Goal: Task Accomplishment & Management: Manage account settings

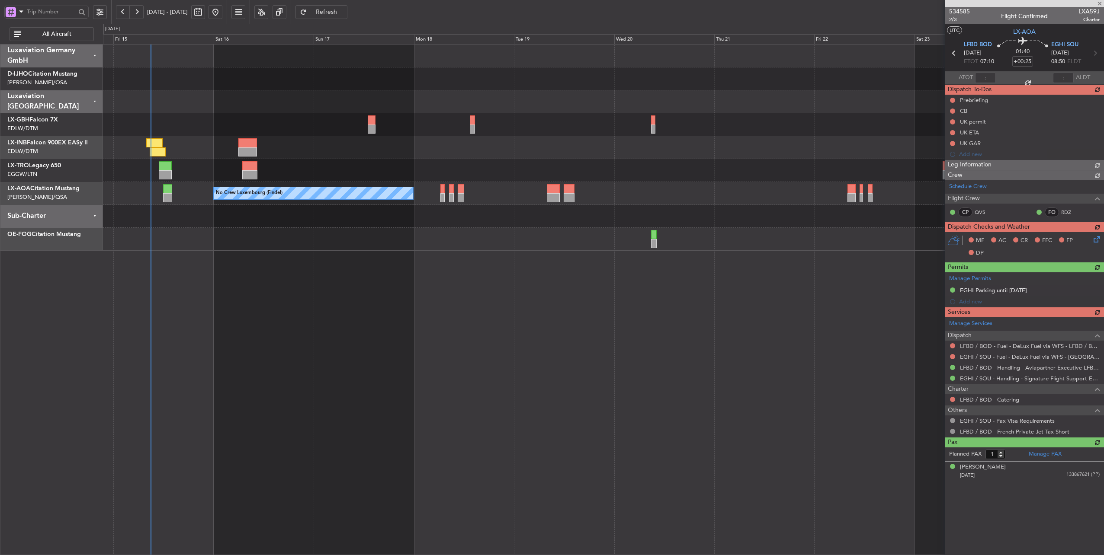
click at [121, 15] on button at bounding box center [123, 12] width 14 height 14
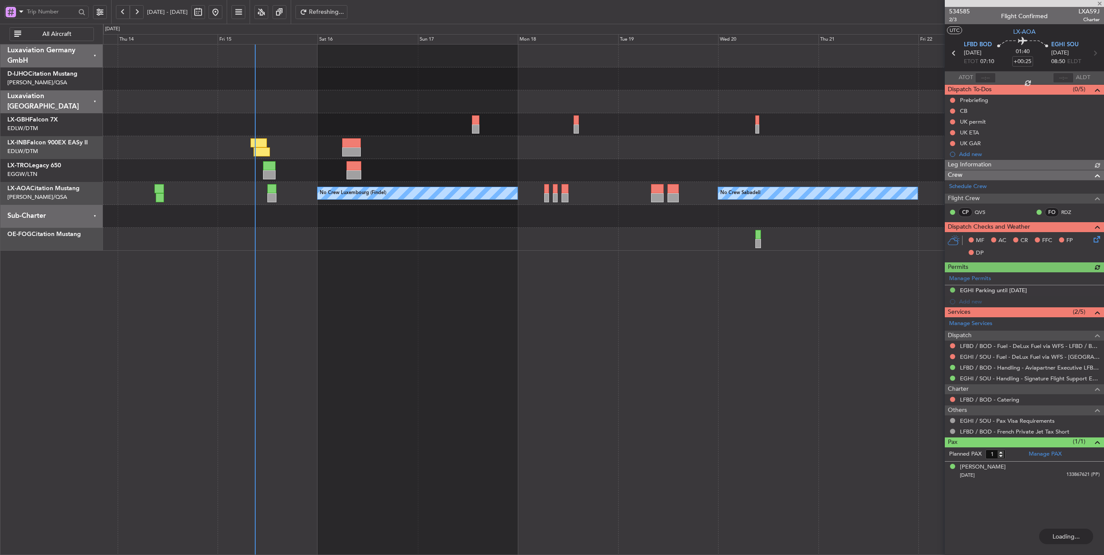
click at [121, 15] on button at bounding box center [123, 12] width 14 height 14
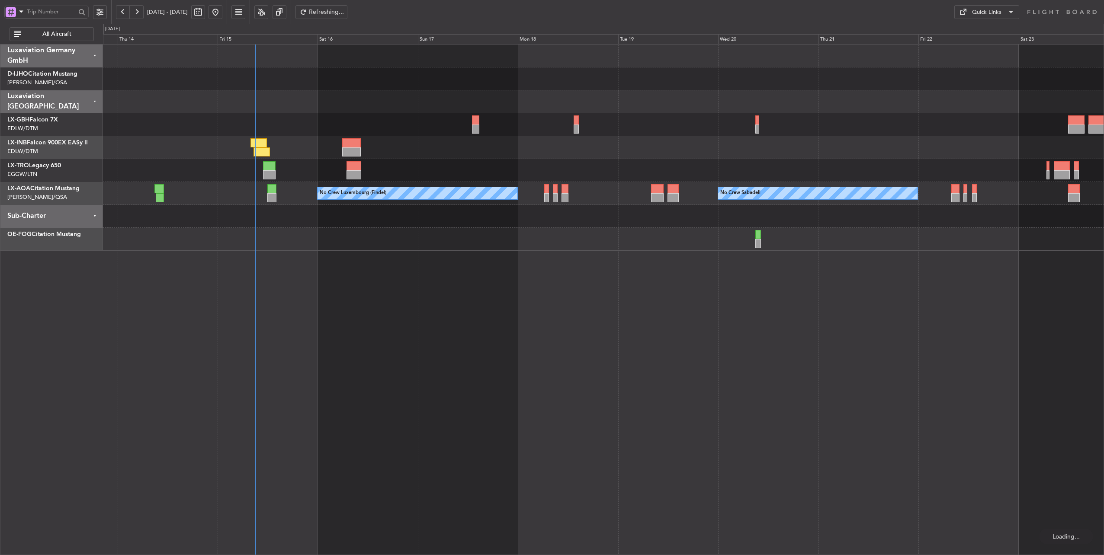
click at [121, 15] on button at bounding box center [123, 12] width 14 height 14
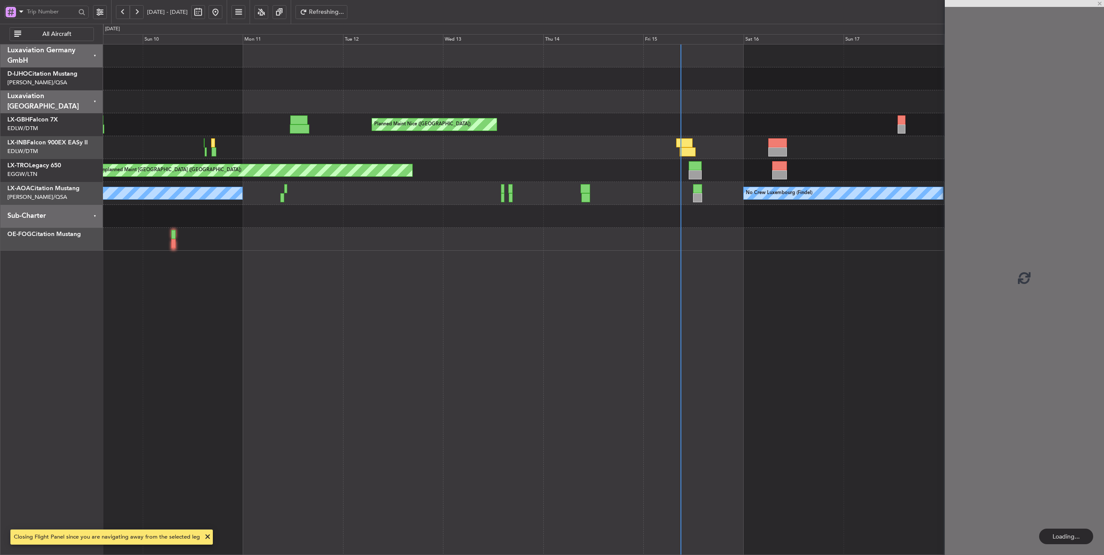
click at [121, 15] on button at bounding box center [123, 12] width 14 height 14
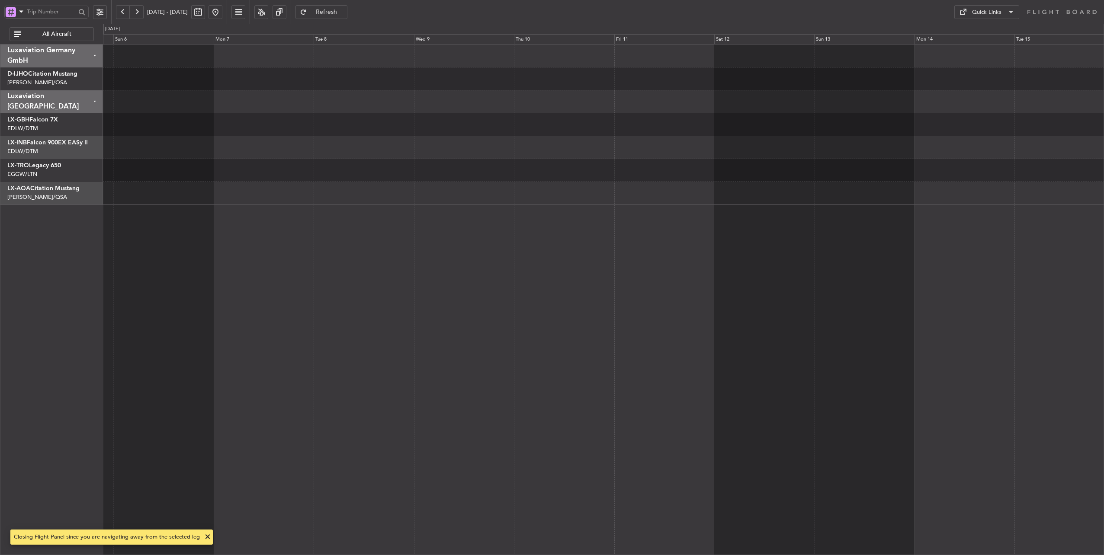
click at [137, 15] on button at bounding box center [137, 12] width 14 height 14
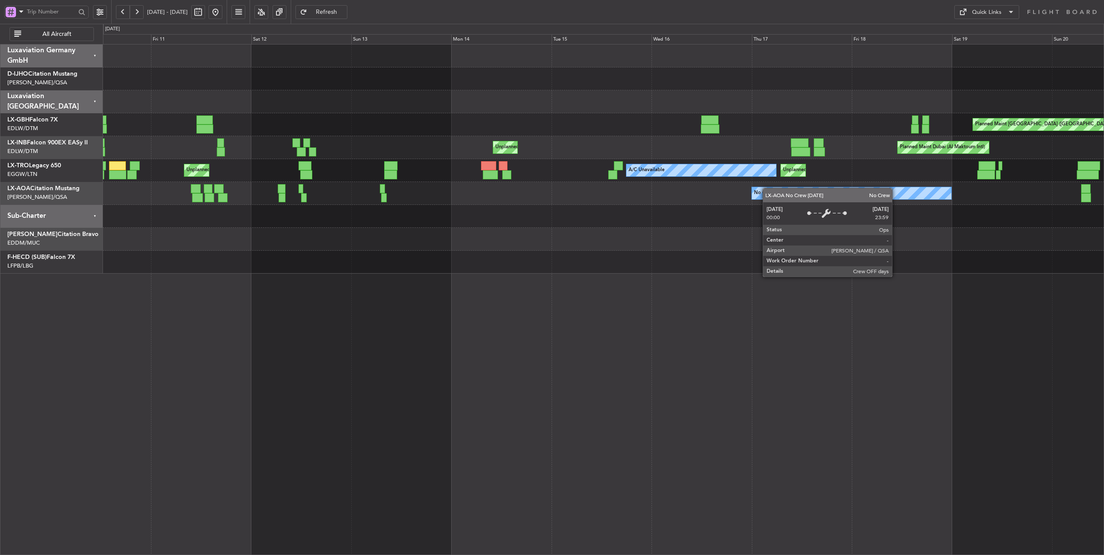
click at [833, 189] on div "Planned Maint [GEOGRAPHIC_DATA] ([GEOGRAPHIC_DATA]) Planned Maint [GEOGRAPHIC_D…" at bounding box center [603, 159] width 1001 height 229
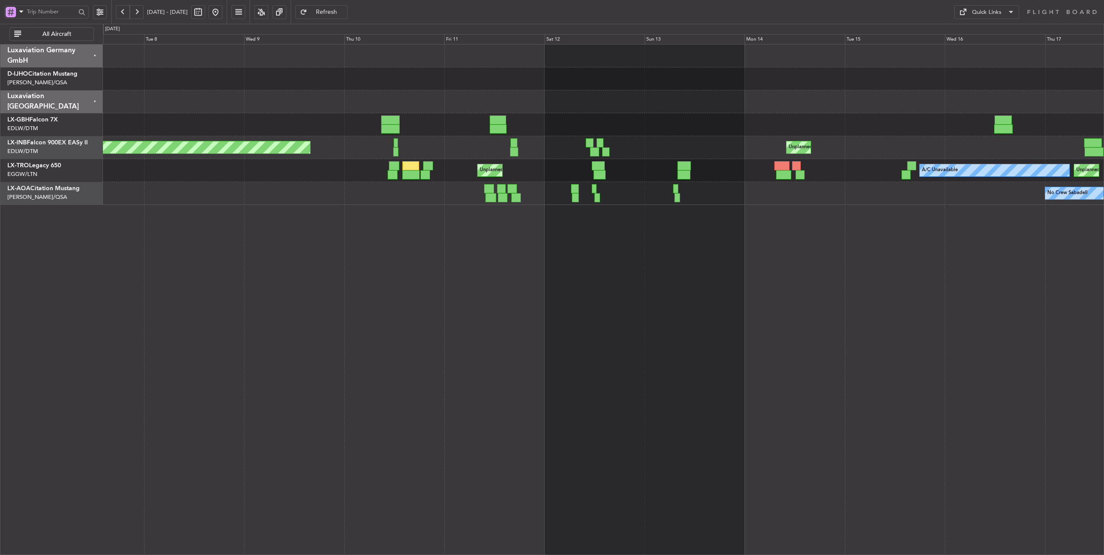
click at [563, 178] on div "A/C Unavailable Unplanned [GEOGRAPHIC_DATA] Unplanned Maint [GEOGRAPHIC_DATA] (…" at bounding box center [603, 170] width 1001 height 23
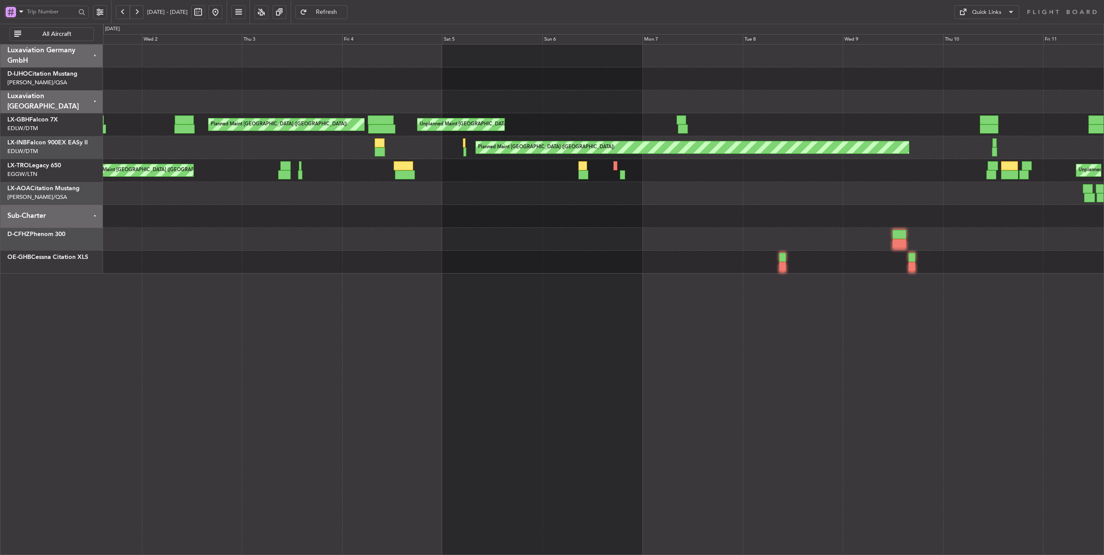
click at [911, 200] on div "Unplanned Maint [GEOGRAPHIC_DATA] (Al Maktoum Intl) Planned Maint [GEOGRAPHIC_D…" at bounding box center [603, 159] width 1001 height 229
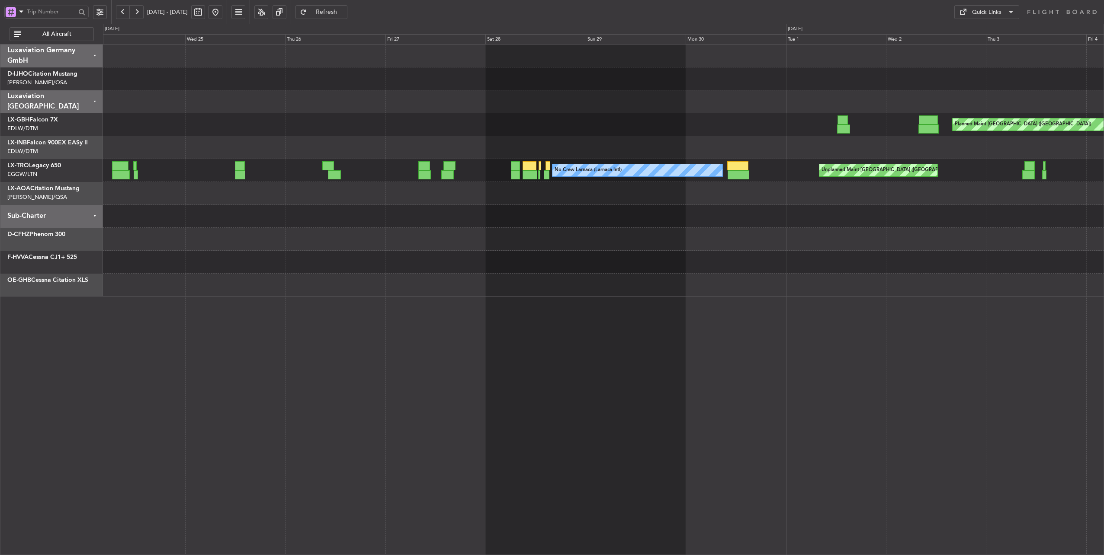
click at [939, 191] on div "Planned Maint [GEOGRAPHIC_DATA] ([GEOGRAPHIC_DATA]) Unplanned Maint [GEOGRAPHIC…" at bounding box center [603, 171] width 1001 height 252
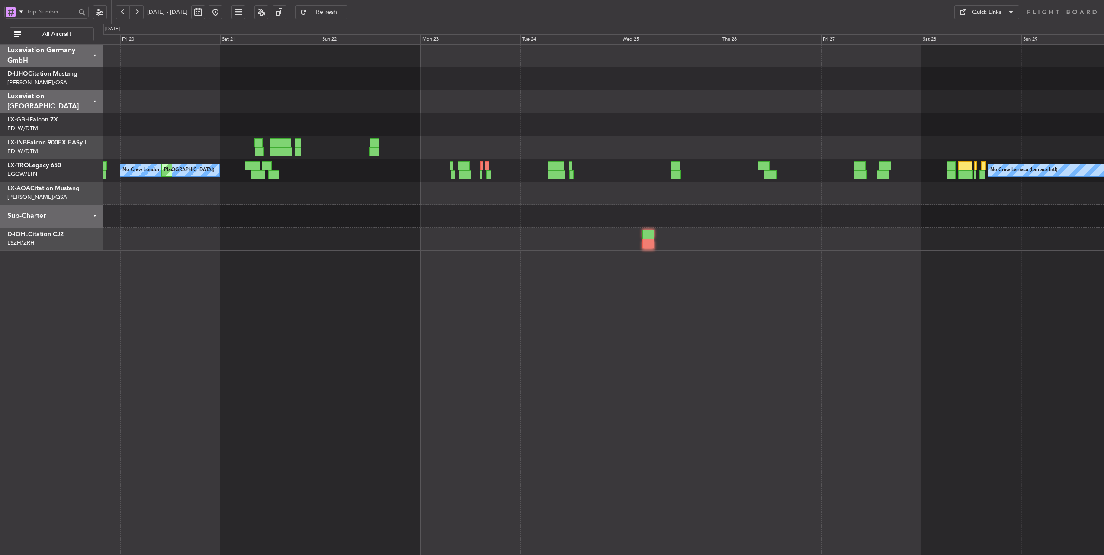
click at [671, 147] on div at bounding box center [603, 147] width 1001 height 23
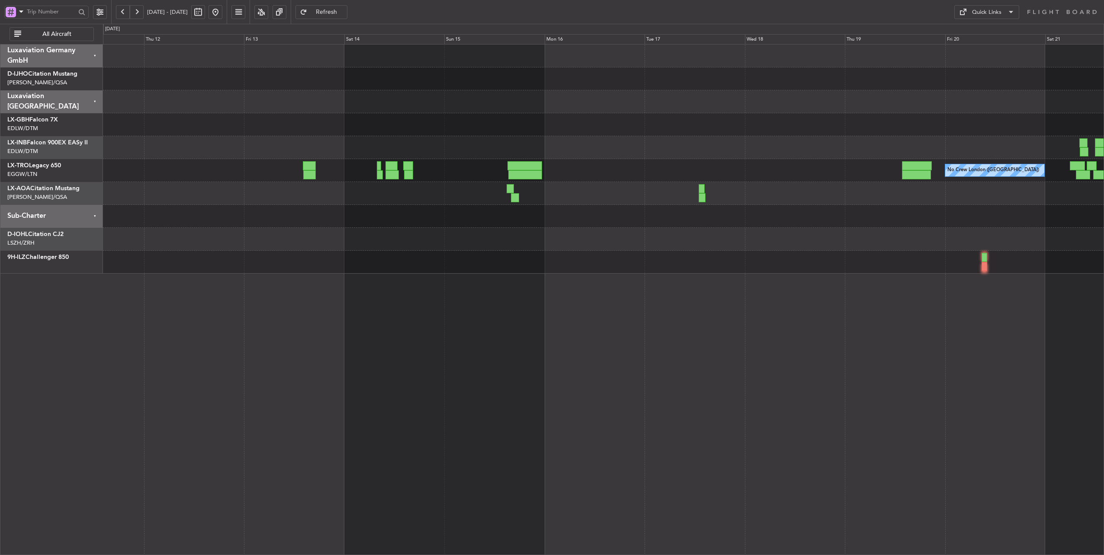
click at [1006, 132] on div "Planned Maint [GEOGRAPHIC_DATA] ([GEOGRAPHIC_DATA]) No Crew [GEOGRAPHIC_DATA] (…" at bounding box center [603, 159] width 1001 height 229
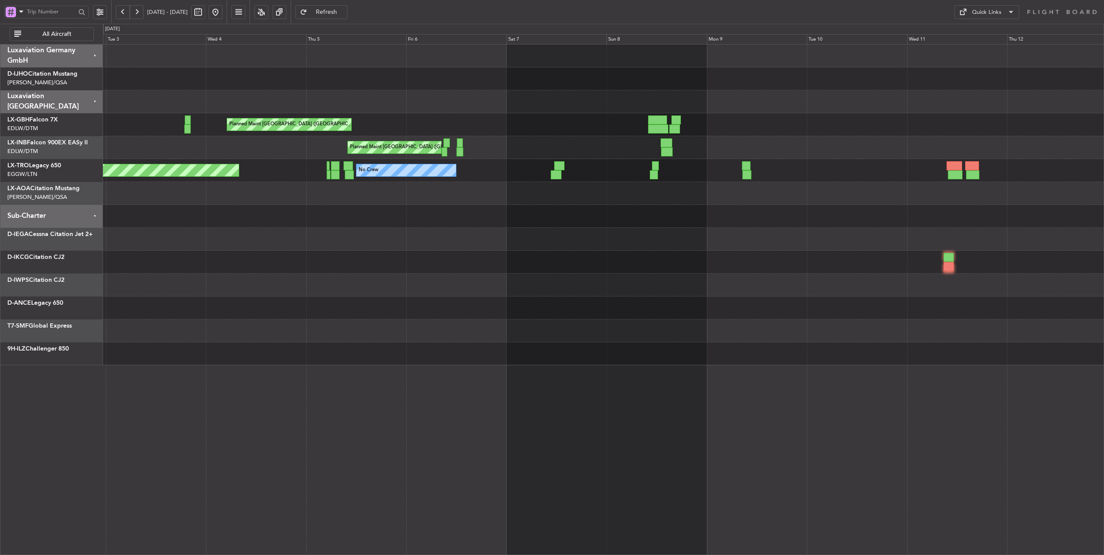
click at [979, 140] on div "Planned Maint [GEOGRAPHIC_DATA] ([GEOGRAPHIC_DATA])" at bounding box center [603, 147] width 1001 height 23
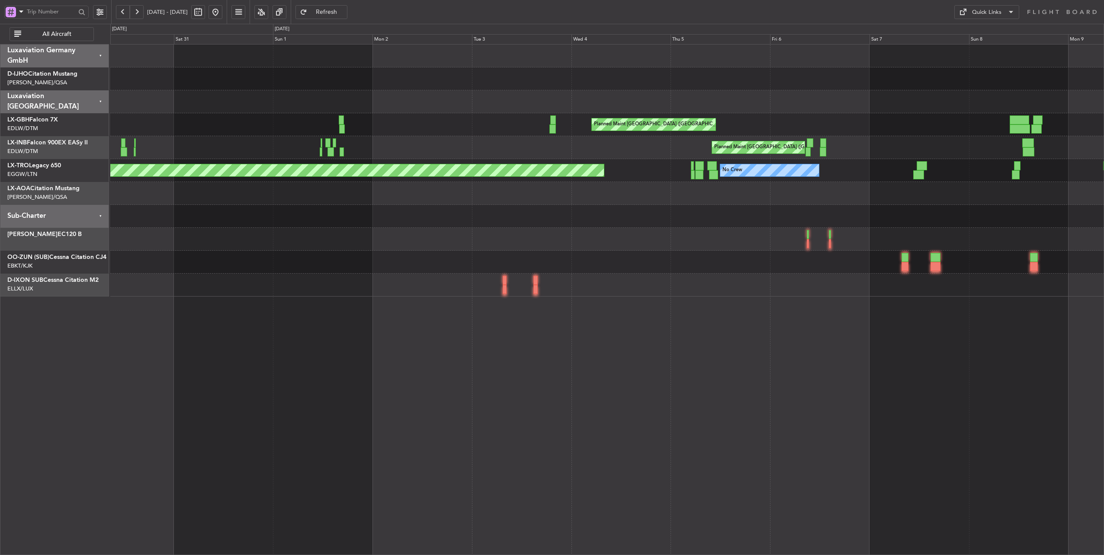
click at [222, 15] on button at bounding box center [216, 12] width 14 height 14
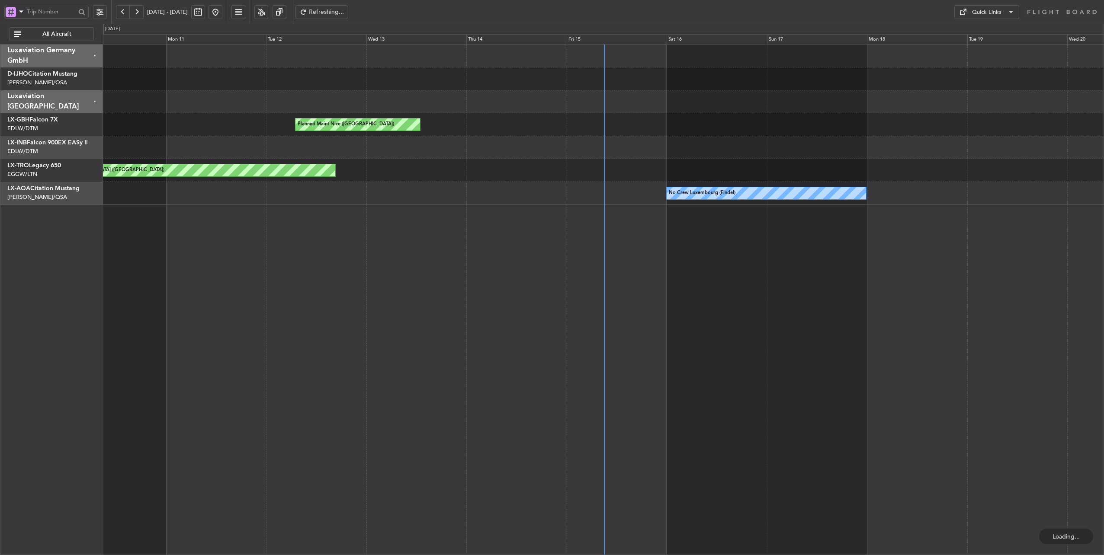
click at [129, 13] on button at bounding box center [123, 12] width 14 height 14
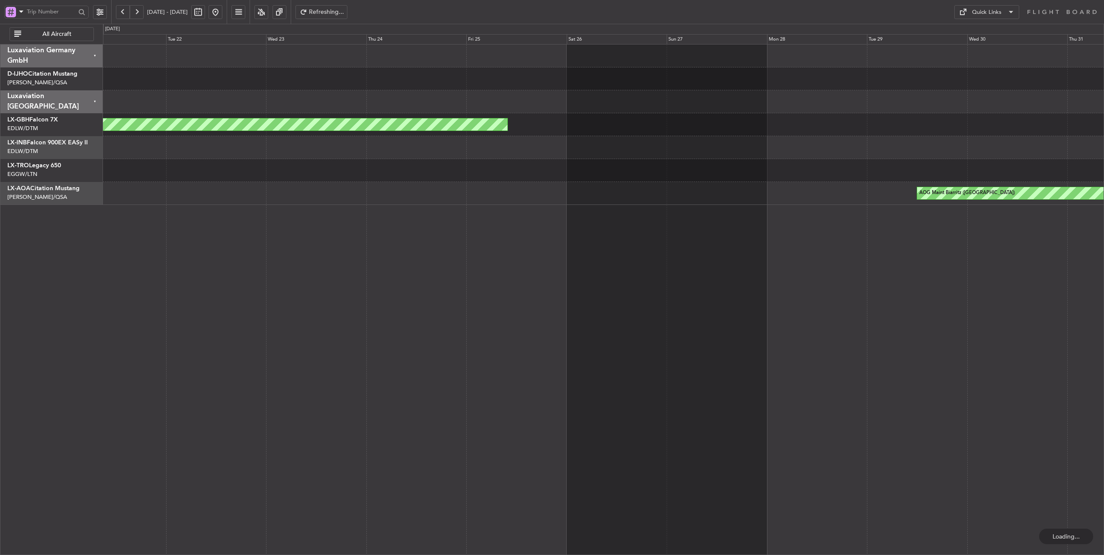
click at [129, 13] on button at bounding box center [123, 12] width 14 height 14
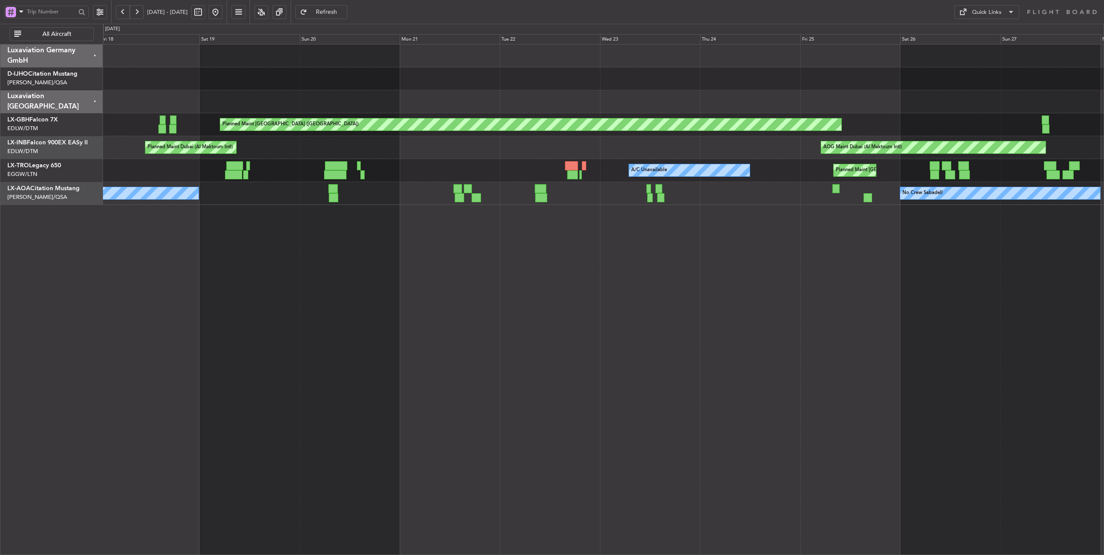
click at [135, 176] on div "A/C Unavailable Planned Maint [GEOGRAPHIC_DATA] ([GEOGRAPHIC_DATA]) Unplanned […" at bounding box center [603, 170] width 1001 height 23
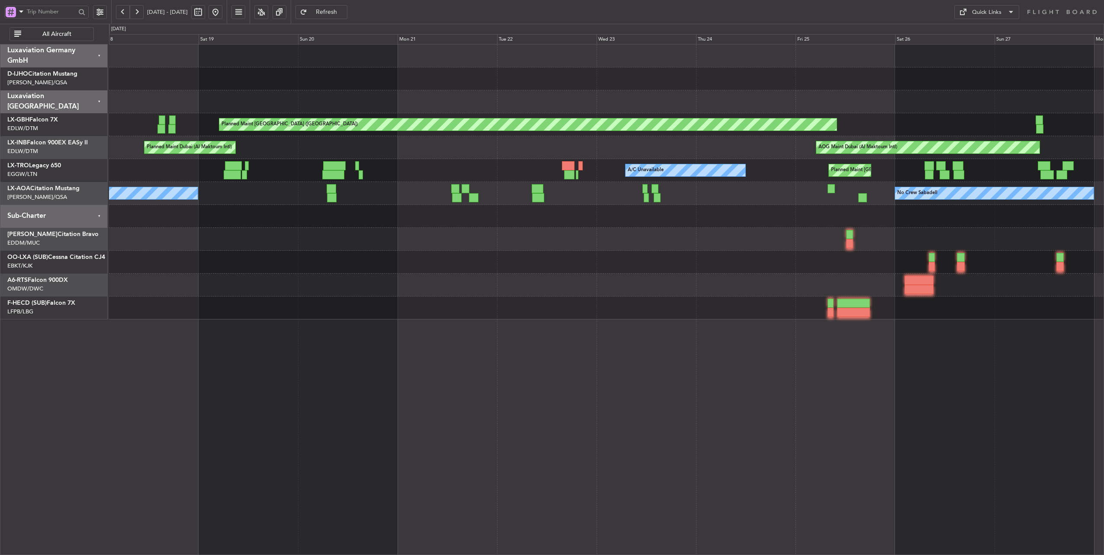
click at [222, 12] on button at bounding box center [216, 12] width 14 height 14
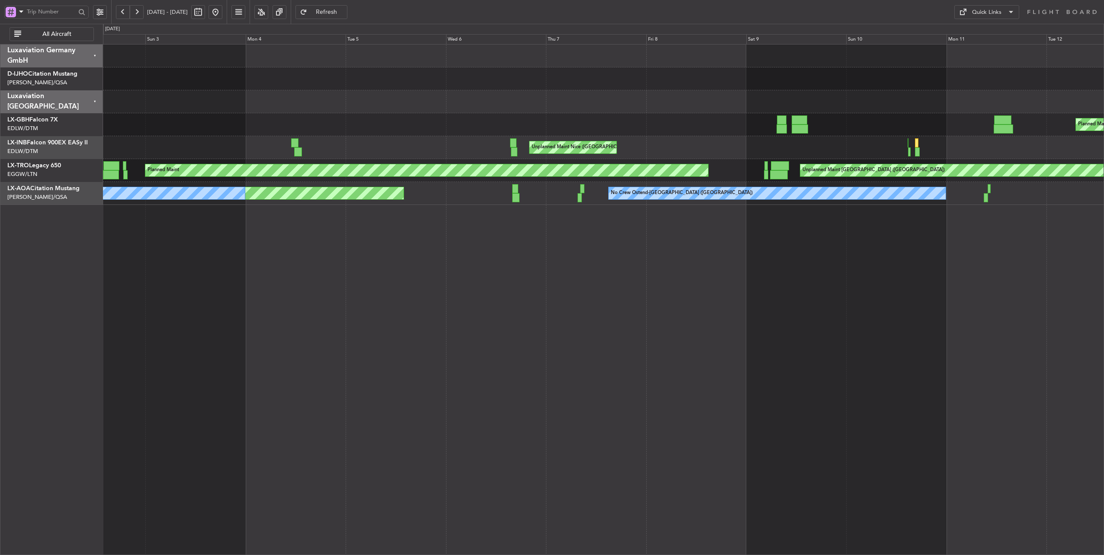
click at [1034, 140] on div "Unplanned Maint Nice ([GEOGRAPHIC_DATA])" at bounding box center [603, 147] width 1001 height 23
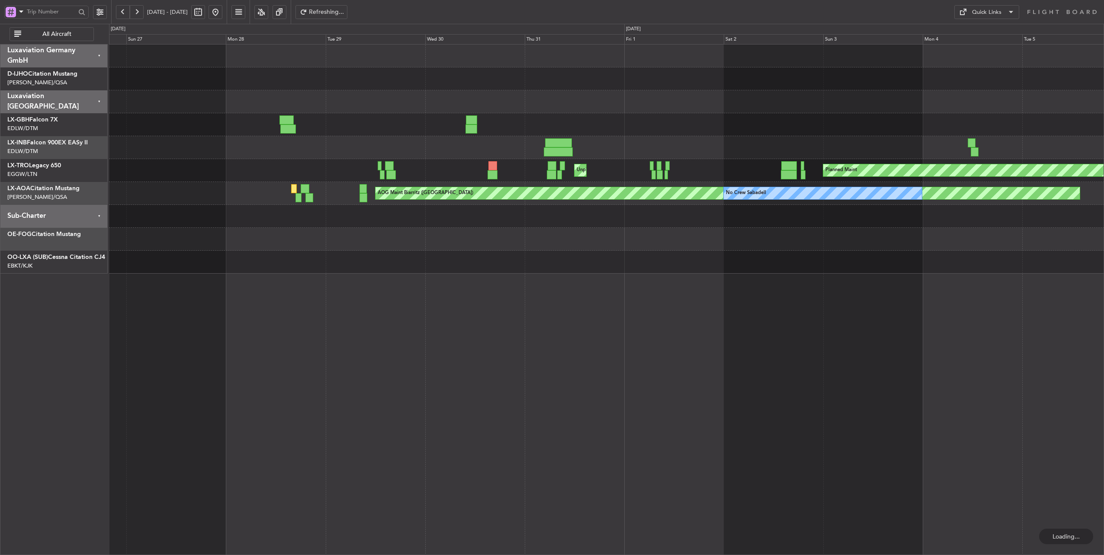
click at [942, 153] on div "Unplanned Maint Nice ([GEOGRAPHIC_DATA])" at bounding box center [606, 147] width 995 height 23
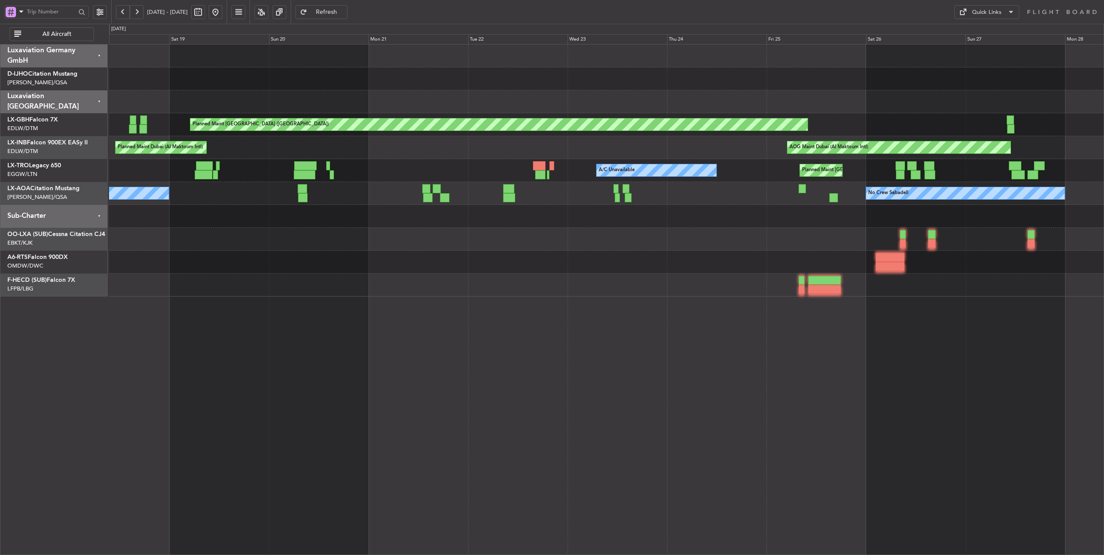
click at [918, 157] on div "Planned Maint [GEOGRAPHIC_DATA] ([GEOGRAPHIC_DATA]) AOG Maint [GEOGRAPHIC_DATA]…" at bounding box center [606, 171] width 995 height 252
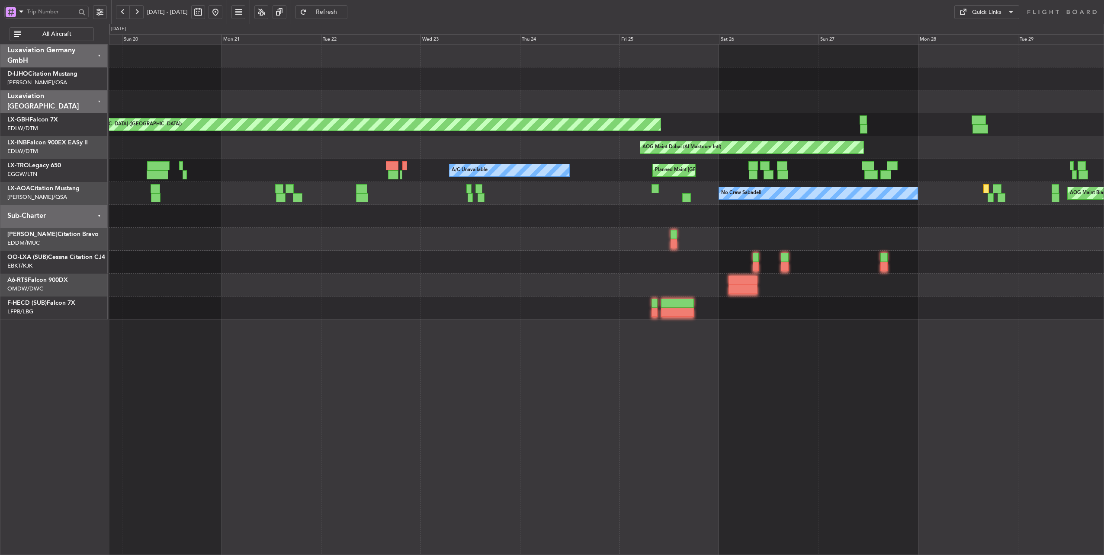
click at [370, 189] on div "Planned Maint [GEOGRAPHIC_DATA] ([GEOGRAPHIC_DATA]) AOG Maint [GEOGRAPHIC_DATA]…" at bounding box center [606, 182] width 995 height 275
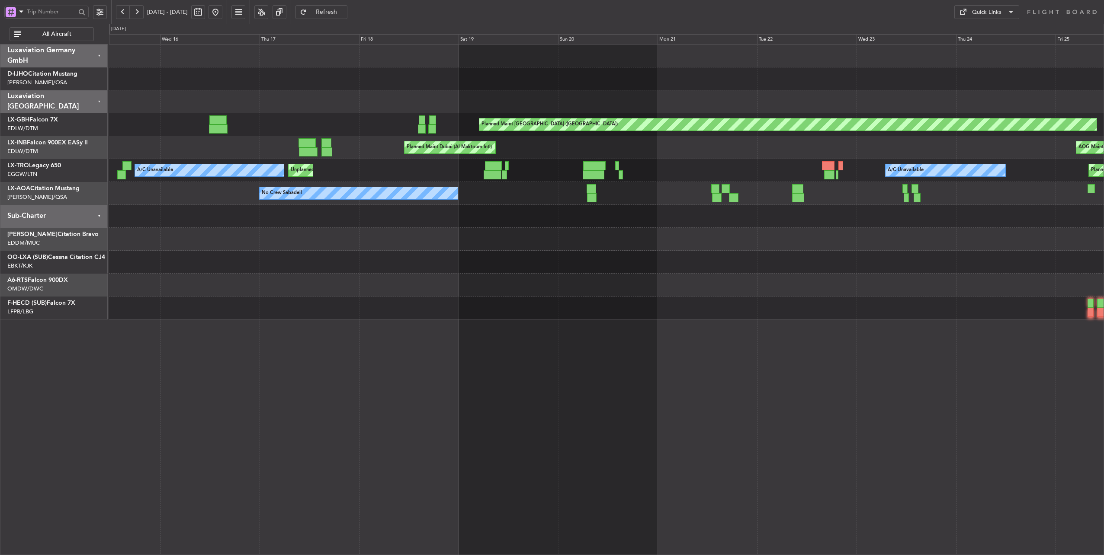
click at [703, 170] on div "Planned Maint [GEOGRAPHIC_DATA] ([GEOGRAPHIC_DATA]) A/C Unavailable Unplanned […" at bounding box center [606, 170] width 995 height 23
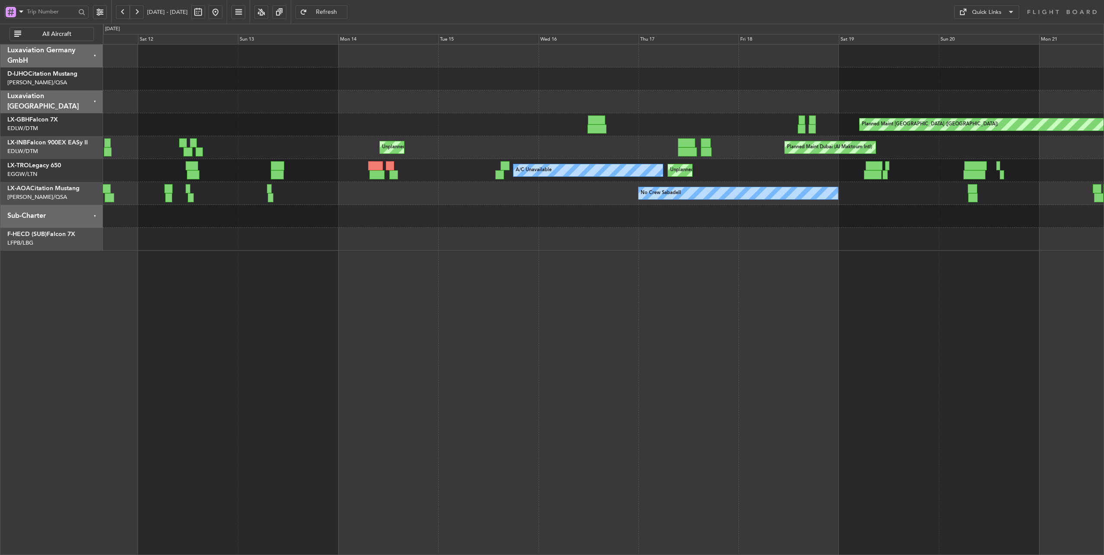
click at [773, 166] on div "Unplanned Maint Dusseldorf A/C Unavailable Unplanned Maint [GEOGRAPHIC_DATA] ([…" at bounding box center [603, 170] width 1001 height 23
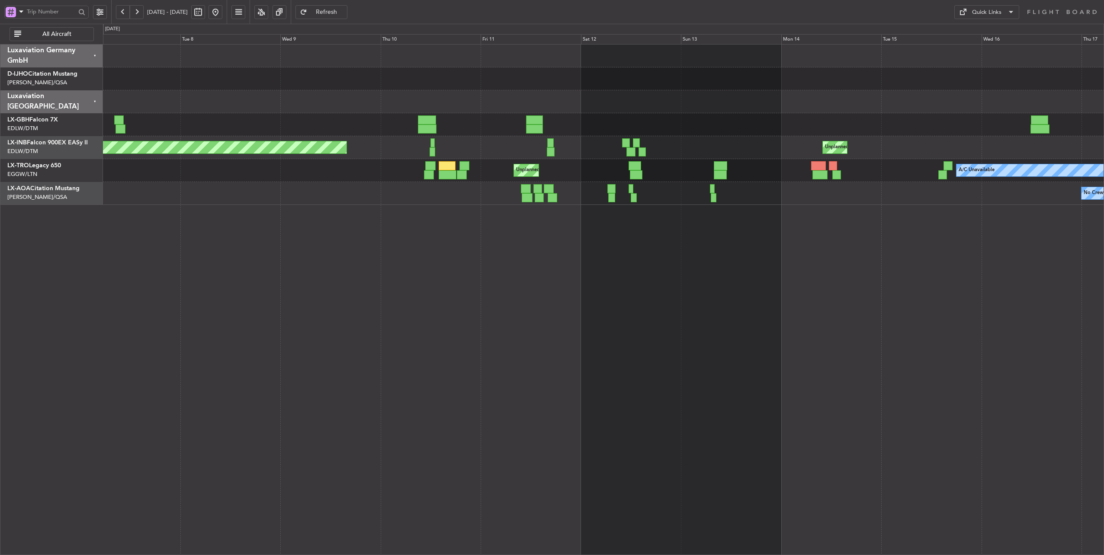
click at [588, 158] on div "Unplanned Maint [GEOGRAPHIC_DATA] (Al Maktoum Intl) Planned Maint [GEOGRAPHIC_D…" at bounding box center [603, 125] width 1001 height 160
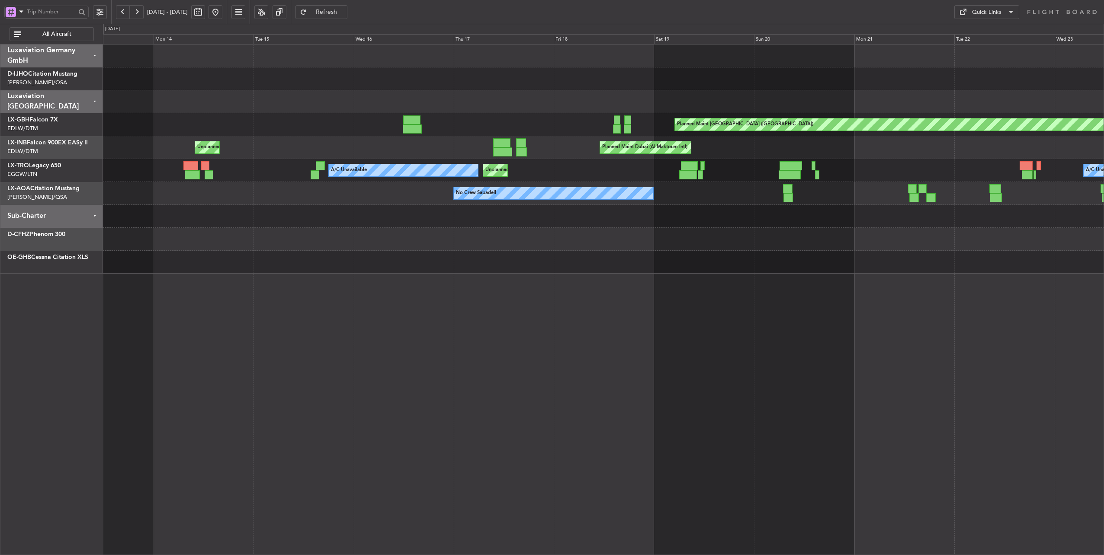
click at [219, 171] on div "Planned Maint [GEOGRAPHIC_DATA] ([GEOGRAPHIC_DATA]) Unplanned Maint [GEOGRAPHIC…" at bounding box center [603, 159] width 1001 height 229
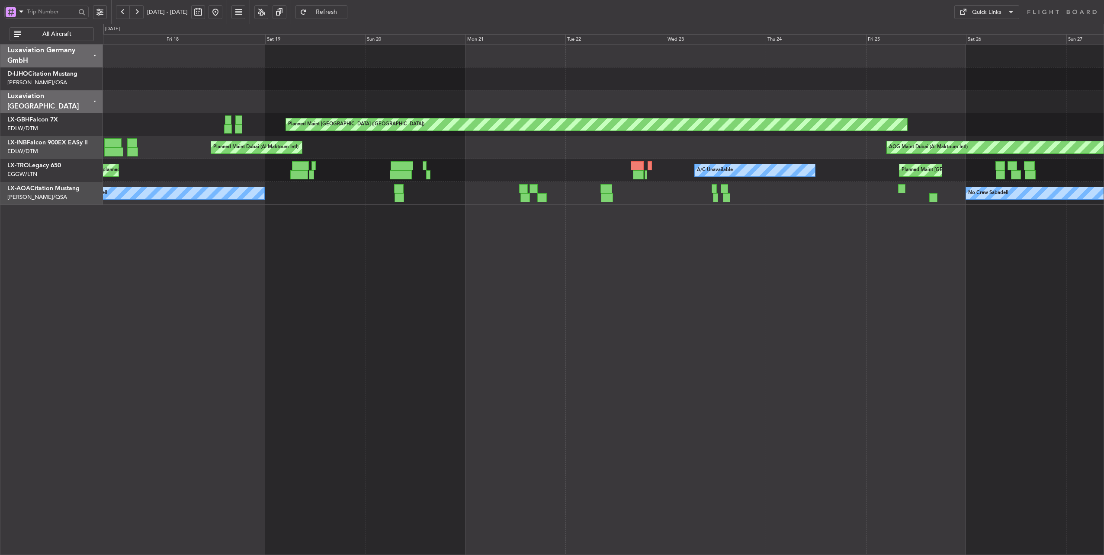
click at [423, 209] on div "Planned Maint [GEOGRAPHIC_DATA] ([GEOGRAPHIC_DATA]) Planned Maint [GEOGRAPHIC_D…" at bounding box center [603, 300] width 1001 height 512
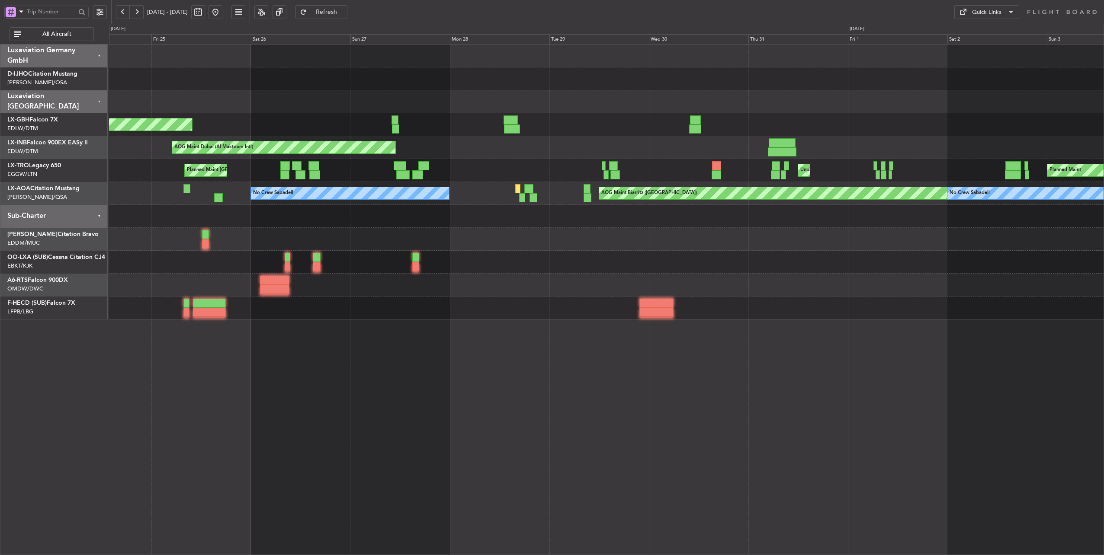
click at [360, 223] on div "Planned Maint [GEOGRAPHIC_DATA] ([GEOGRAPHIC_DATA]) AOG Maint [GEOGRAPHIC_DATA]…" at bounding box center [606, 182] width 995 height 275
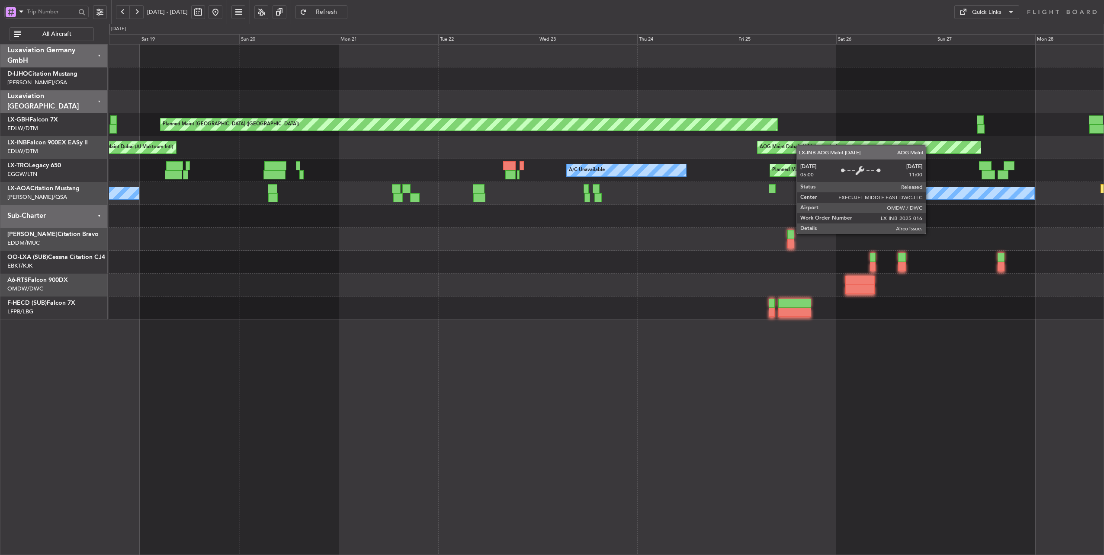
click at [1017, 162] on div "Planned Maint [GEOGRAPHIC_DATA] ([GEOGRAPHIC_DATA]) AOG Maint [GEOGRAPHIC_DATA]…" at bounding box center [606, 182] width 995 height 275
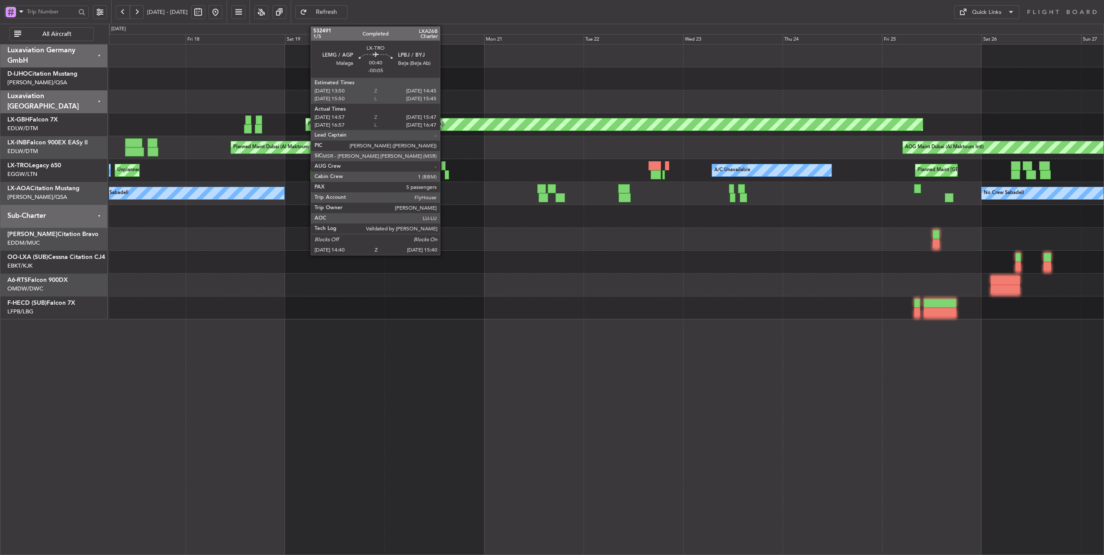
click at [444, 164] on div at bounding box center [443, 165] width 4 height 9
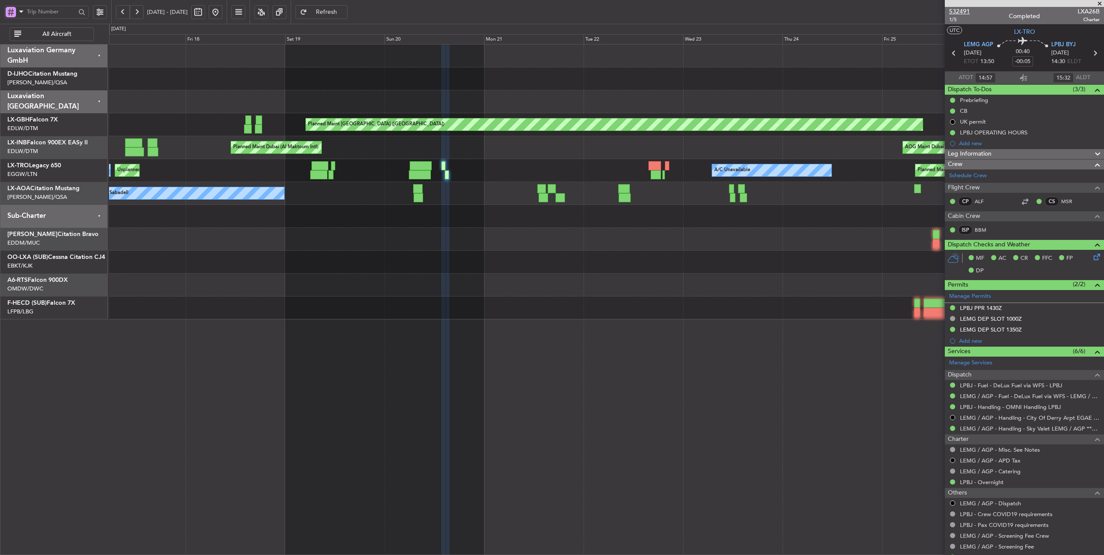
click at [950, 10] on span "532491" at bounding box center [959, 11] width 21 height 9
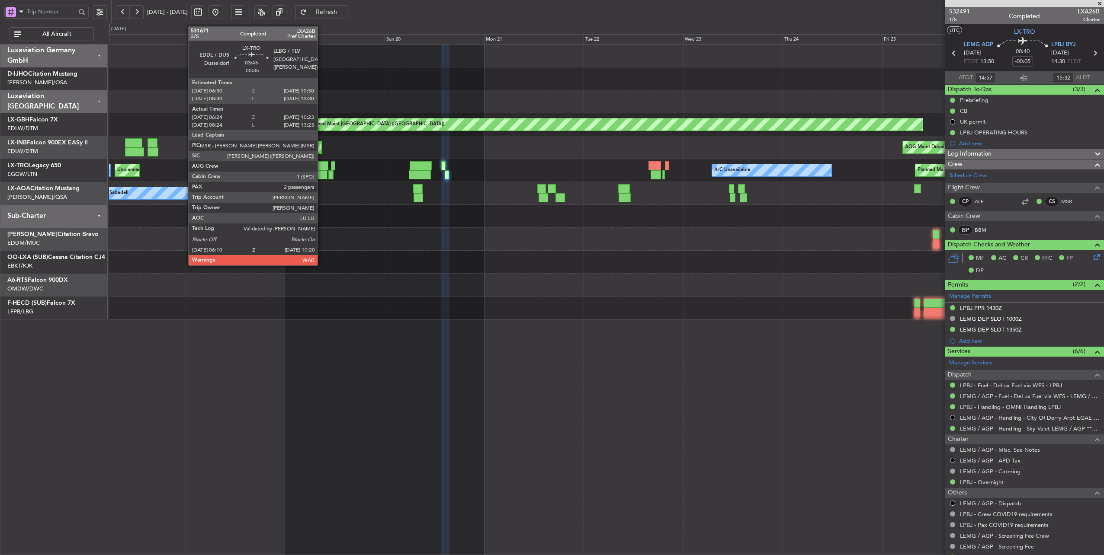
click at [322, 165] on div at bounding box center [319, 165] width 17 height 9
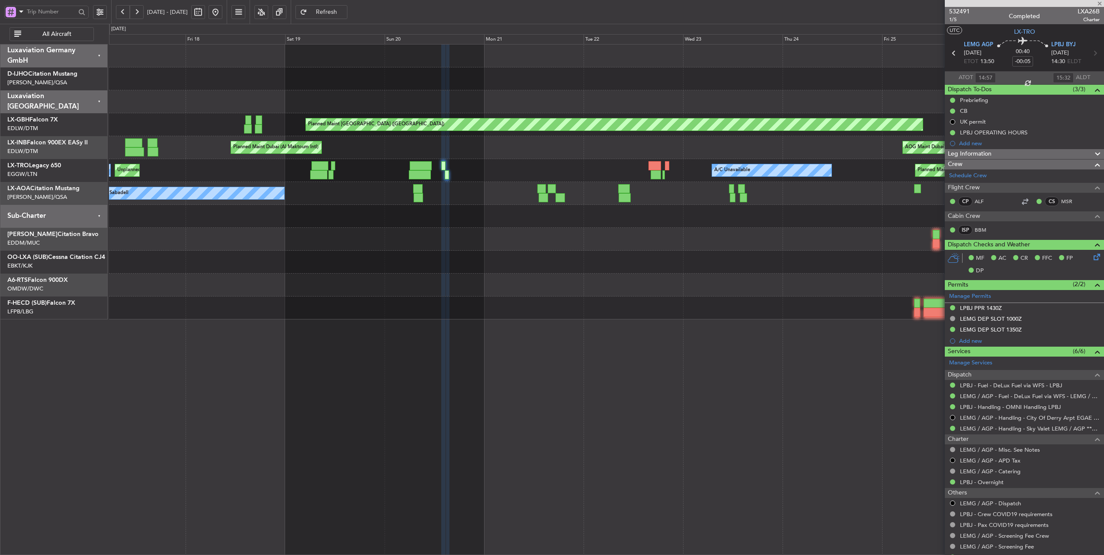
type input "-00:35"
type input "06:24"
type input "10:08"
type input "2"
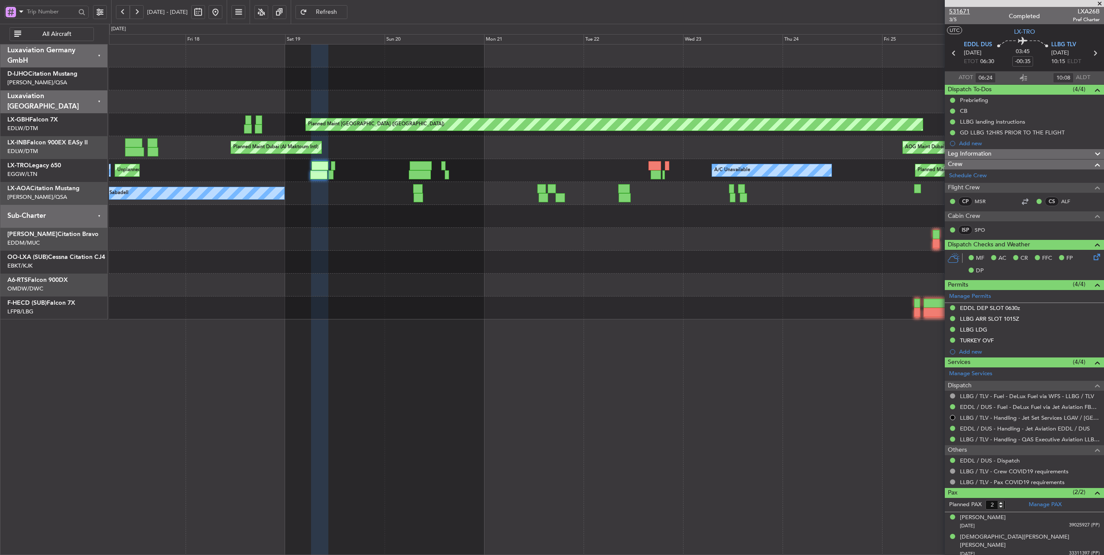
click at [953, 10] on span "531671" at bounding box center [959, 11] width 21 height 9
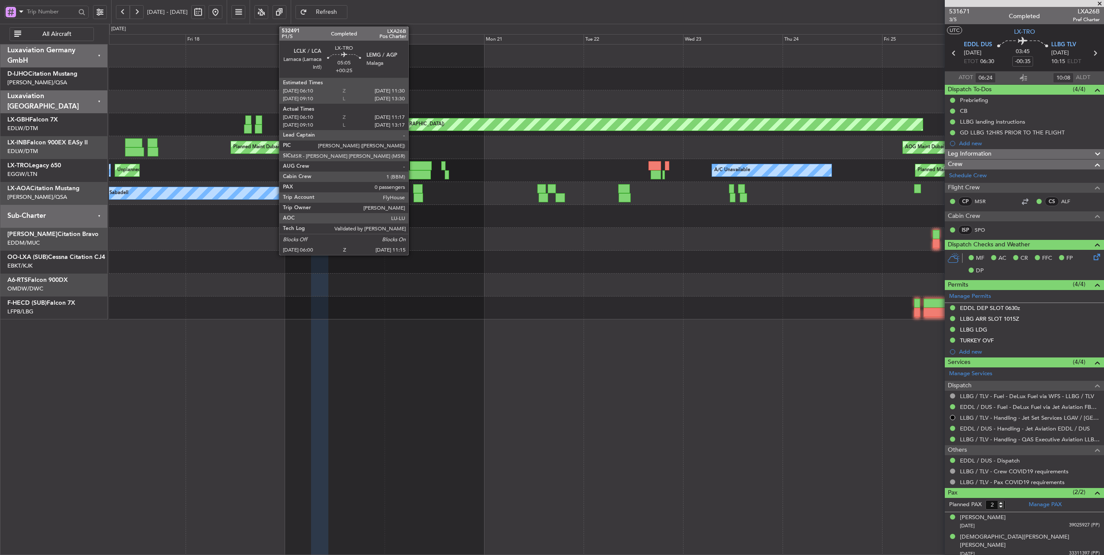
click at [413, 171] on div at bounding box center [420, 174] width 22 height 9
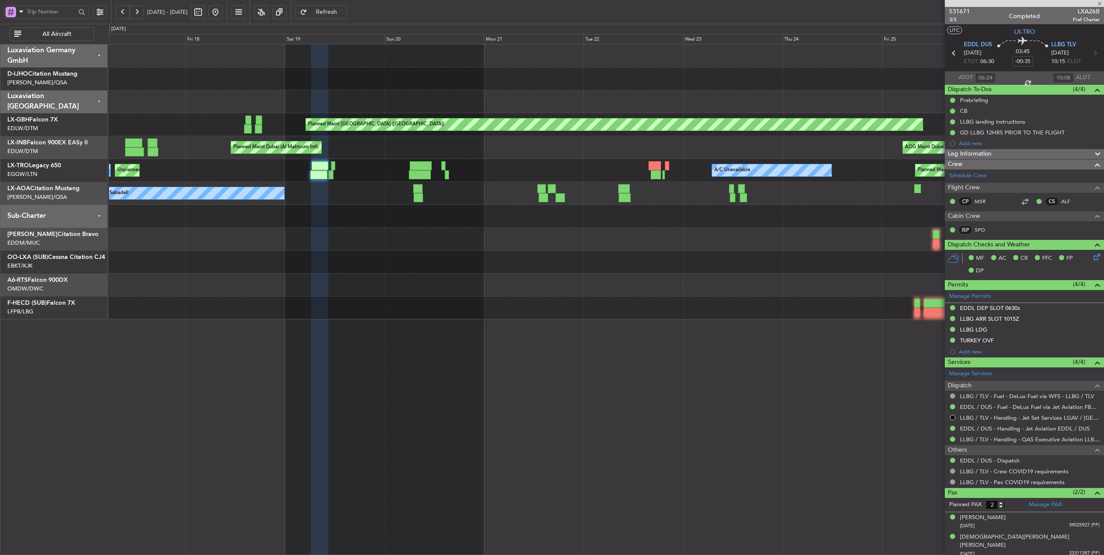
type input "+00:25"
type input "06:10"
type input "11:02"
type input "0"
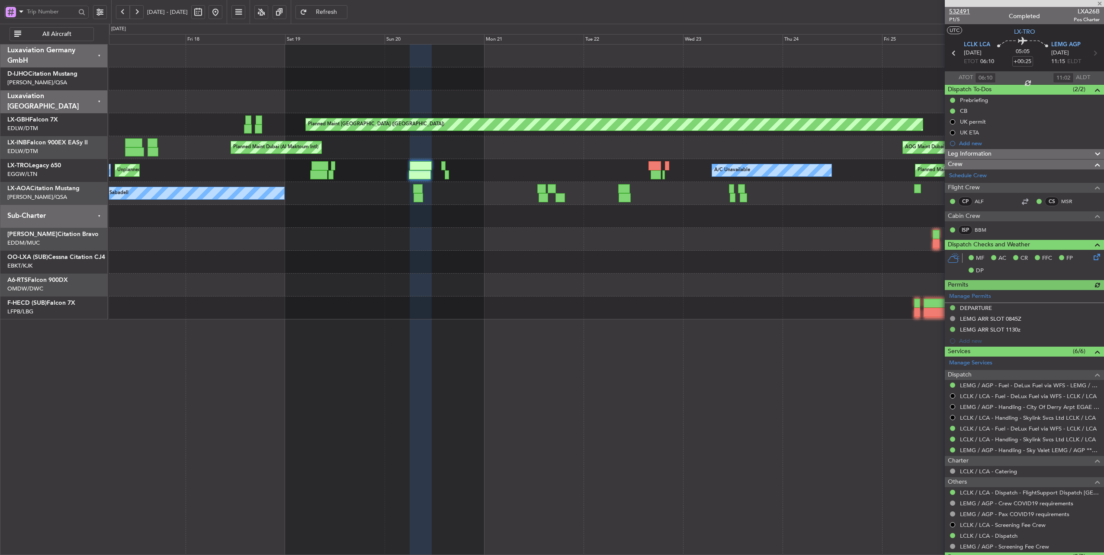
click at [958, 11] on span "532491" at bounding box center [959, 11] width 21 height 9
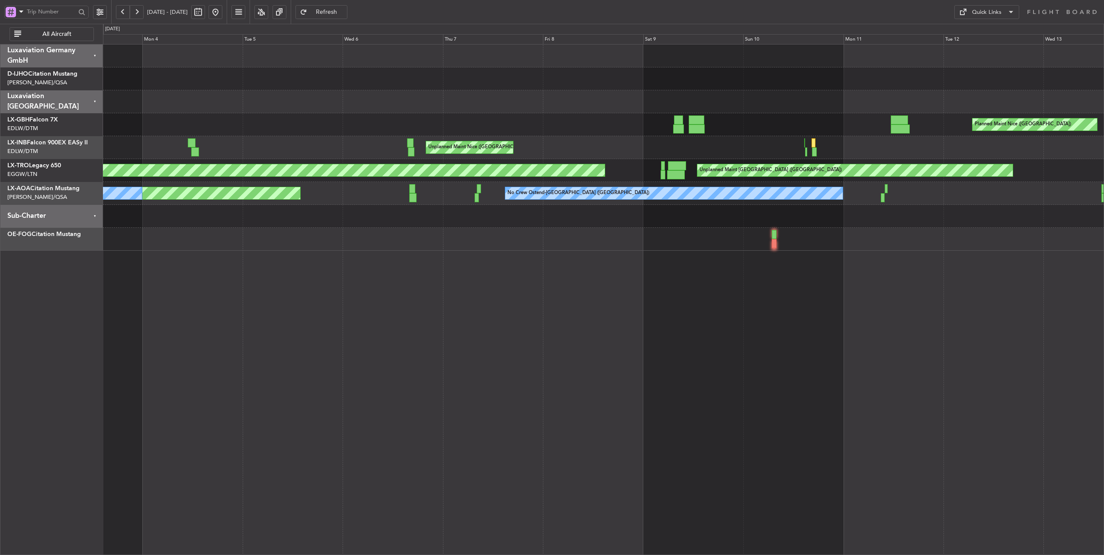
click at [1020, 91] on div "Planned Maint Nice ([GEOGRAPHIC_DATA]) [GEOGRAPHIC_DATA] ([GEOGRAPHIC_DATA]) Un…" at bounding box center [603, 148] width 1001 height 206
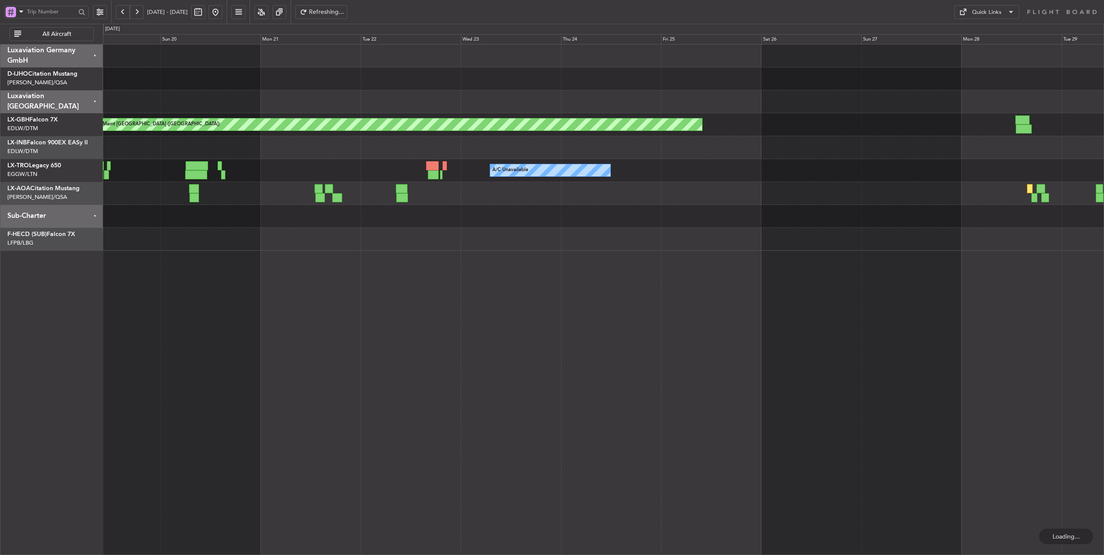
click at [480, 156] on div "Planned Maint [GEOGRAPHIC_DATA] ([GEOGRAPHIC_DATA]) Planned Maint [GEOGRAPHIC_D…" at bounding box center [603, 148] width 1001 height 206
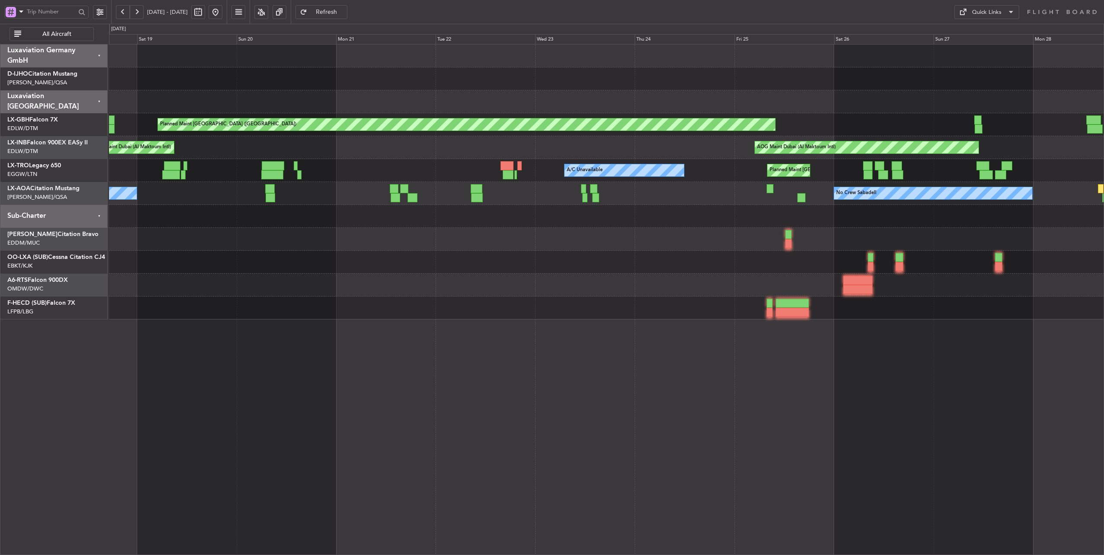
click at [357, 132] on div "Planned Maint [GEOGRAPHIC_DATA] ([GEOGRAPHIC_DATA]) Planned Maint [GEOGRAPHIC_D…" at bounding box center [606, 182] width 995 height 275
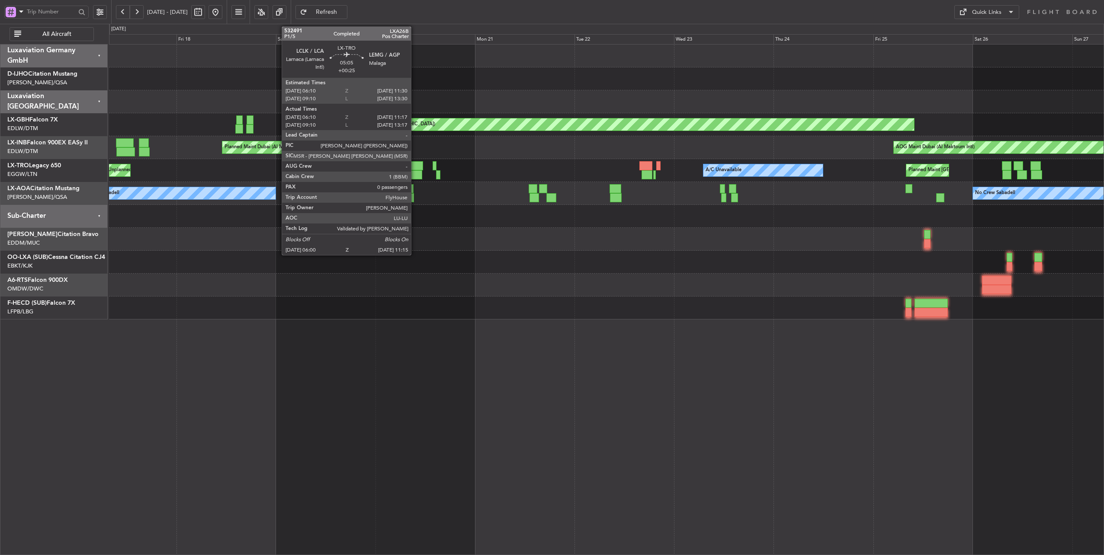
click at [415, 164] on div at bounding box center [412, 165] width 22 height 9
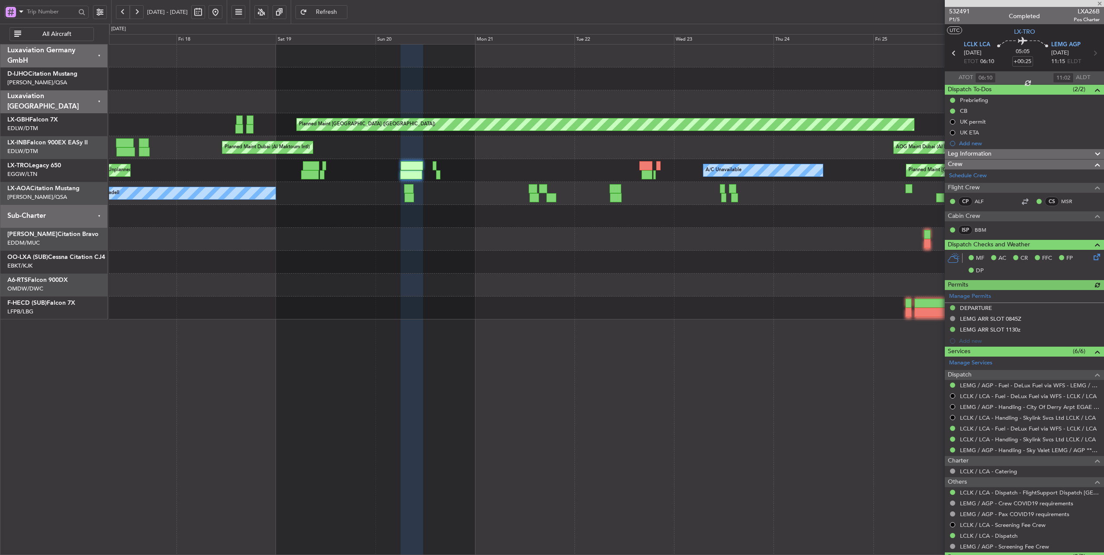
type input "09:10"
type input "13:02"
type input "06:10"
type input "11:02"
click at [953, 20] on span "P1/5" at bounding box center [959, 19] width 21 height 7
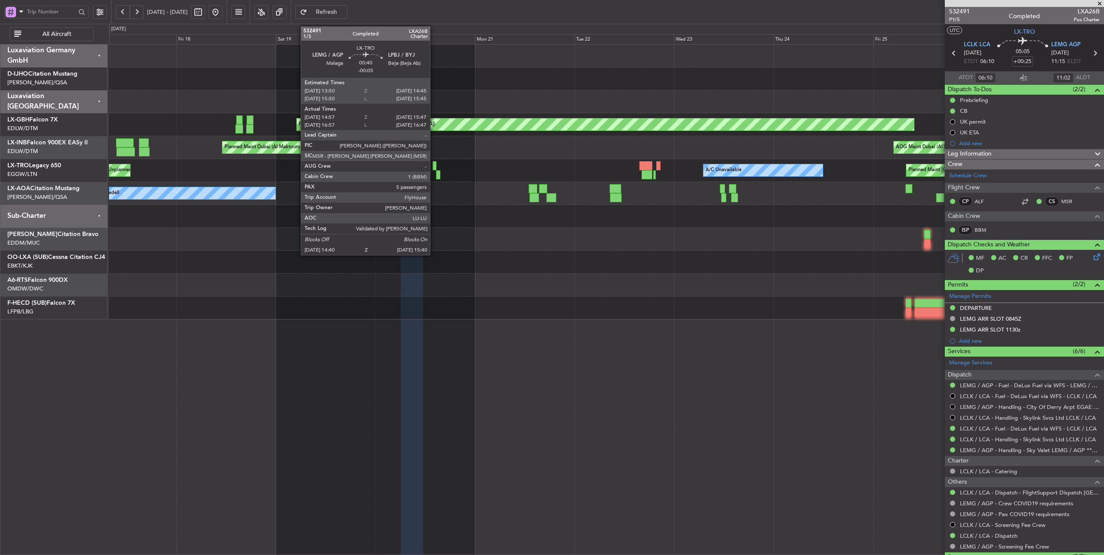
click at [434, 166] on div at bounding box center [435, 165] width 4 height 9
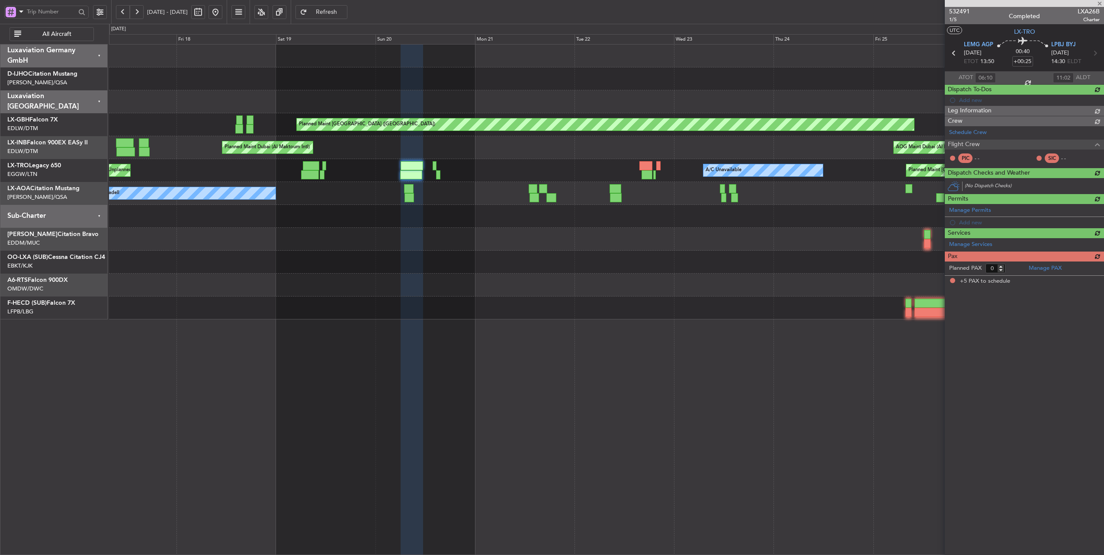
type input "-00:05"
type input "14:57"
type input "15:32"
type input "5"
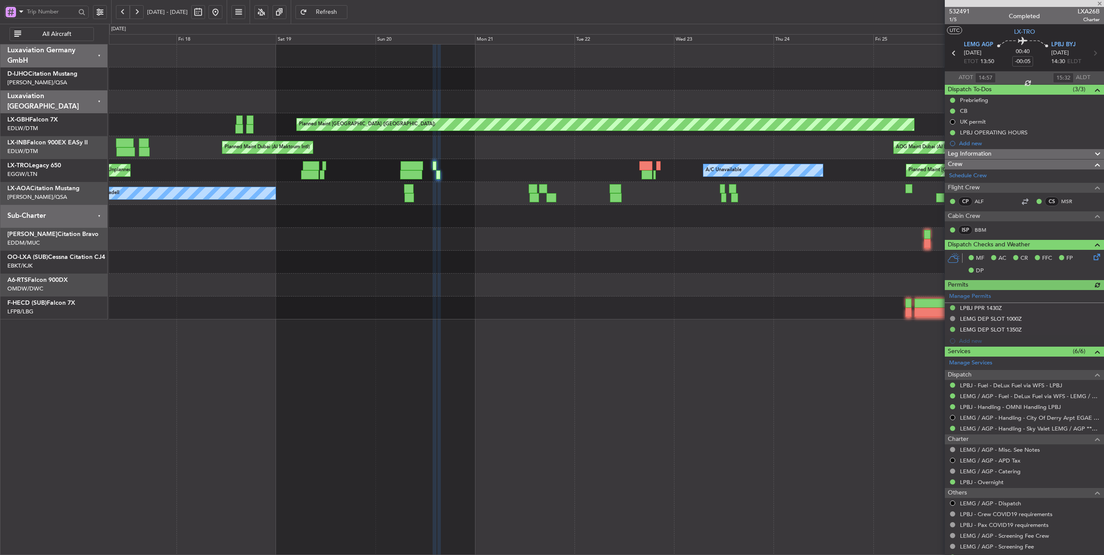
type input "16:57"
type input "16:32"
type input "14:57"
type input "15:32"
click at [956, 17] on span "1/5" at bounding box center [959, 19] width 21 height 7
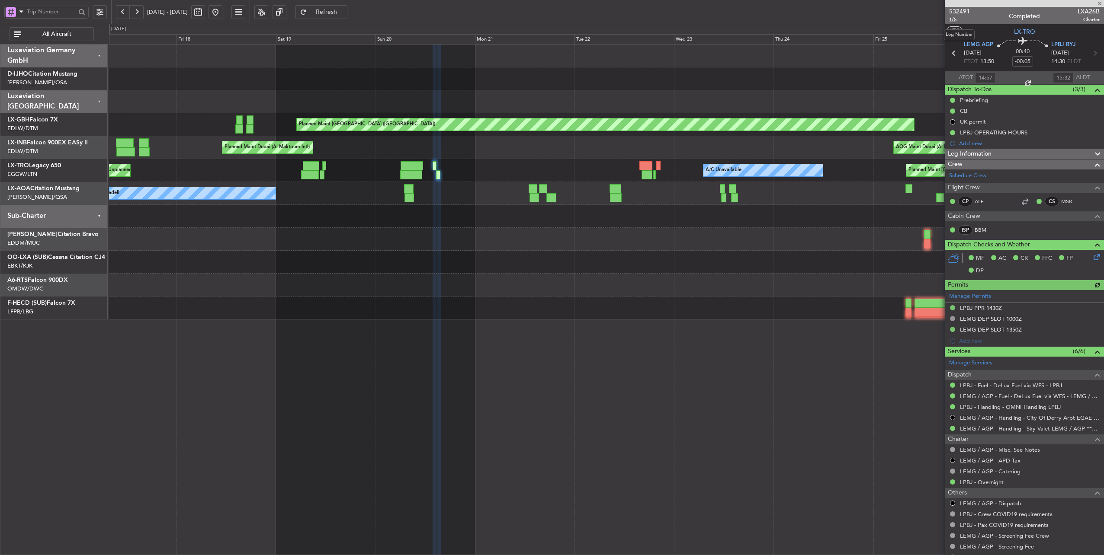
click at [954, 19] on span "1/5" at bounding box center [959, 19] width 21 height 7
